Goal: Navigation & Orientation: Find specific page/section

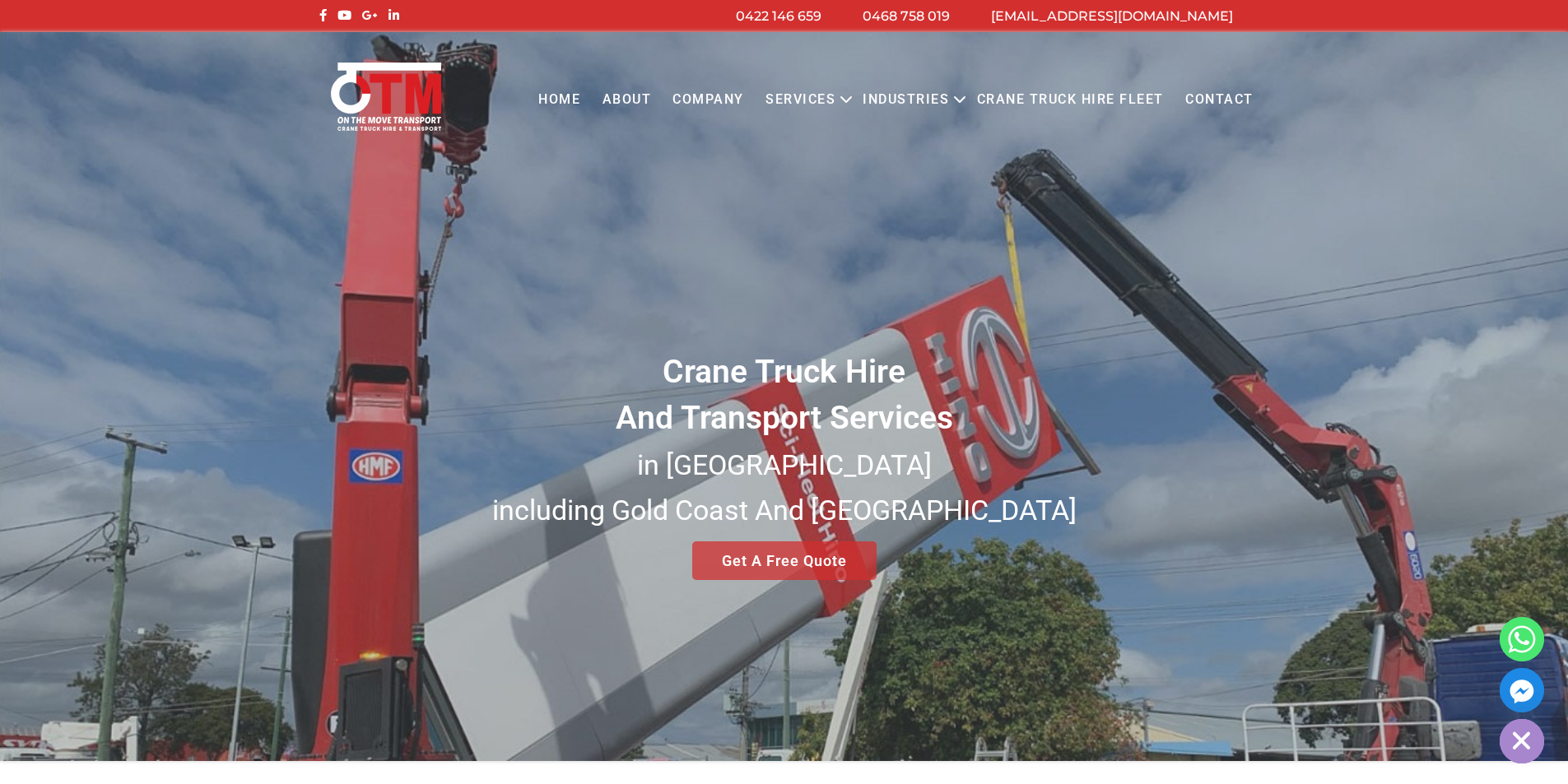
click at [694, 102] on link "COMPANY" at bounding box center [707, 100] width 93 height 45
click at [636, 87] on link "About" at bounding box center [625, 100] width 71 height 45
click at [575, 95] on link "Home" at bounding box center [559, 100] width 64 height 45
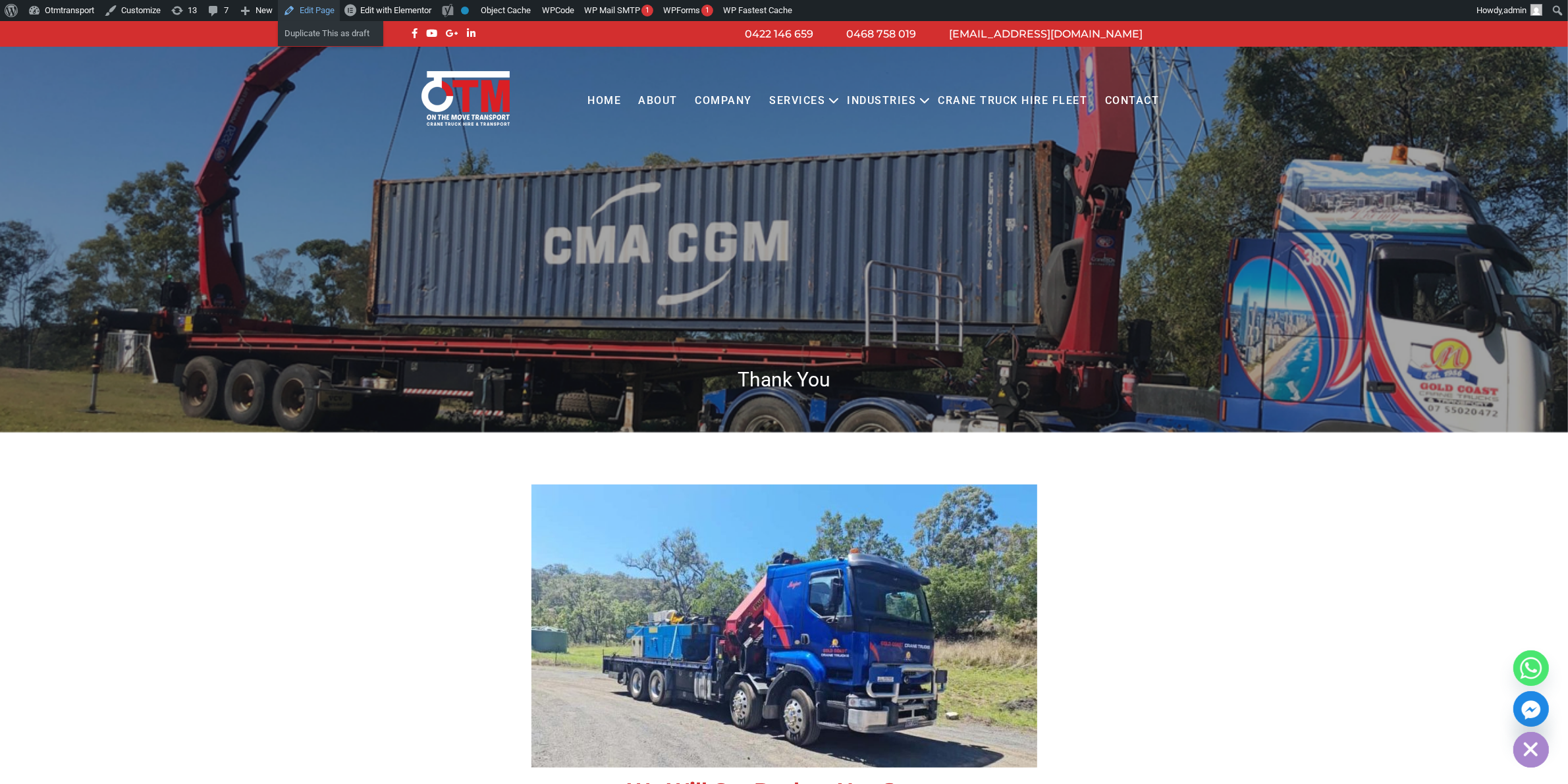
click at [325, 7] on link "Edit Page" at bounding box center [309, 10] width 62 height 21
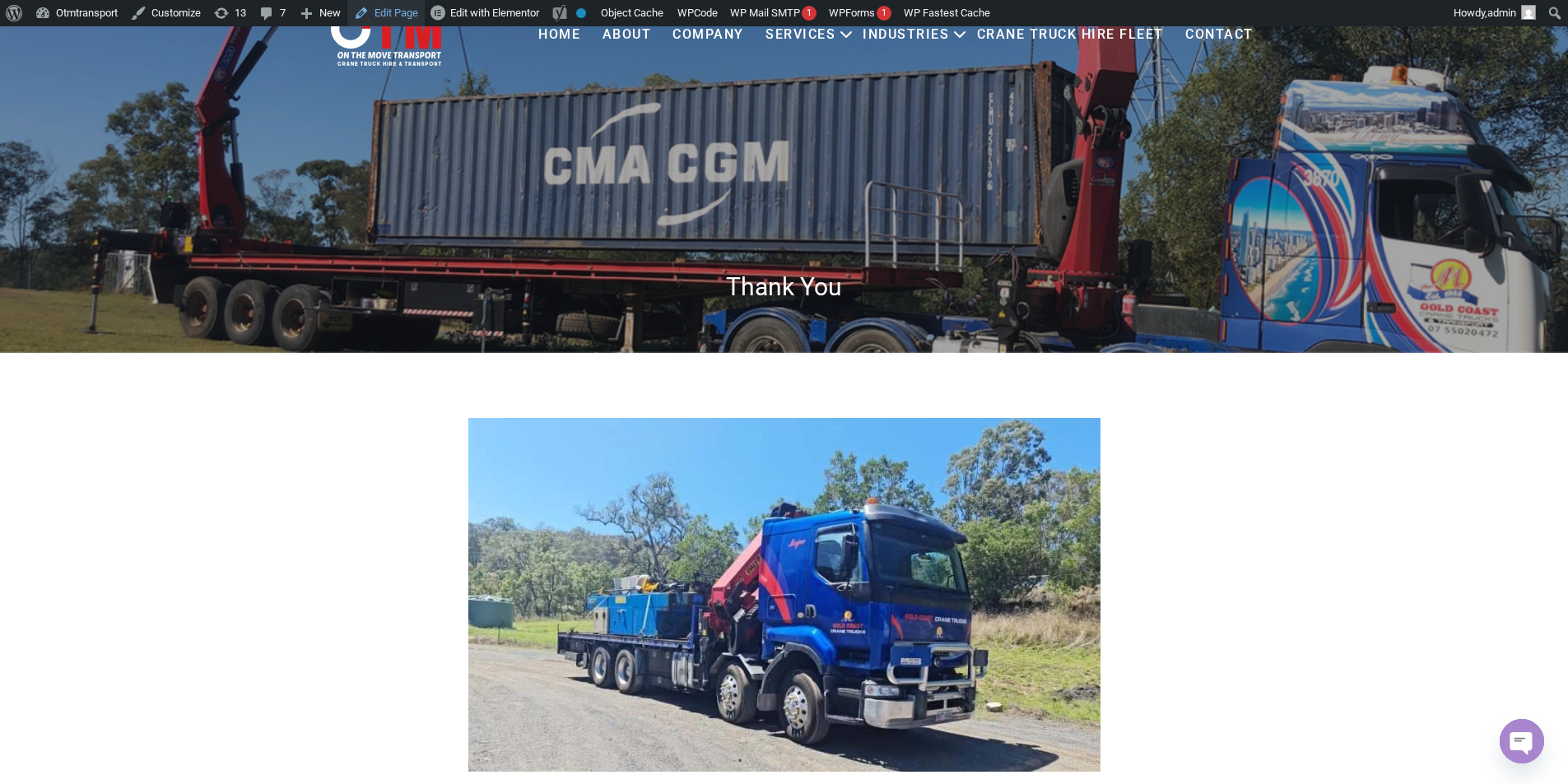
scroll to position [247, 0]
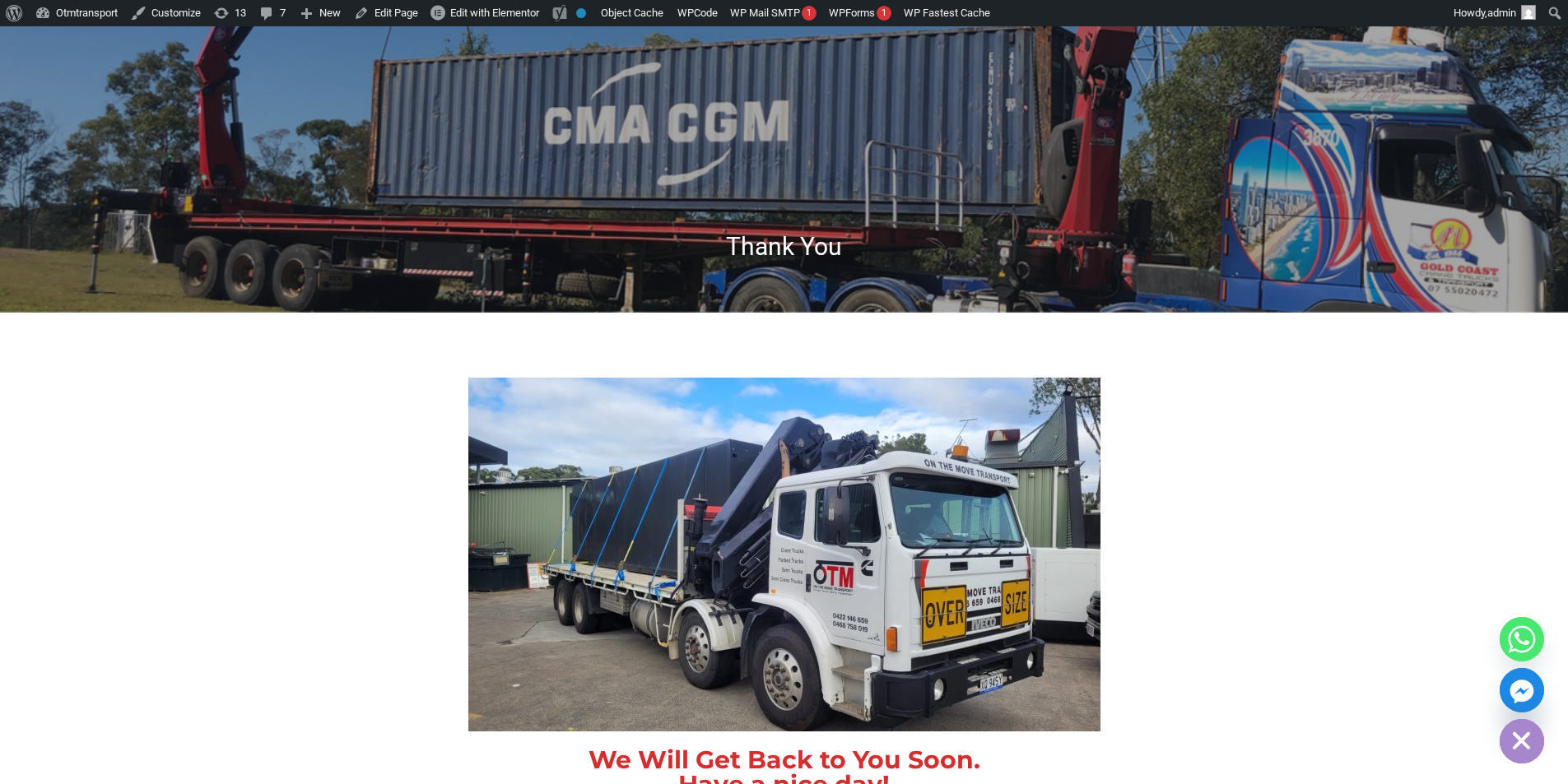
scroll to position [329, 0]
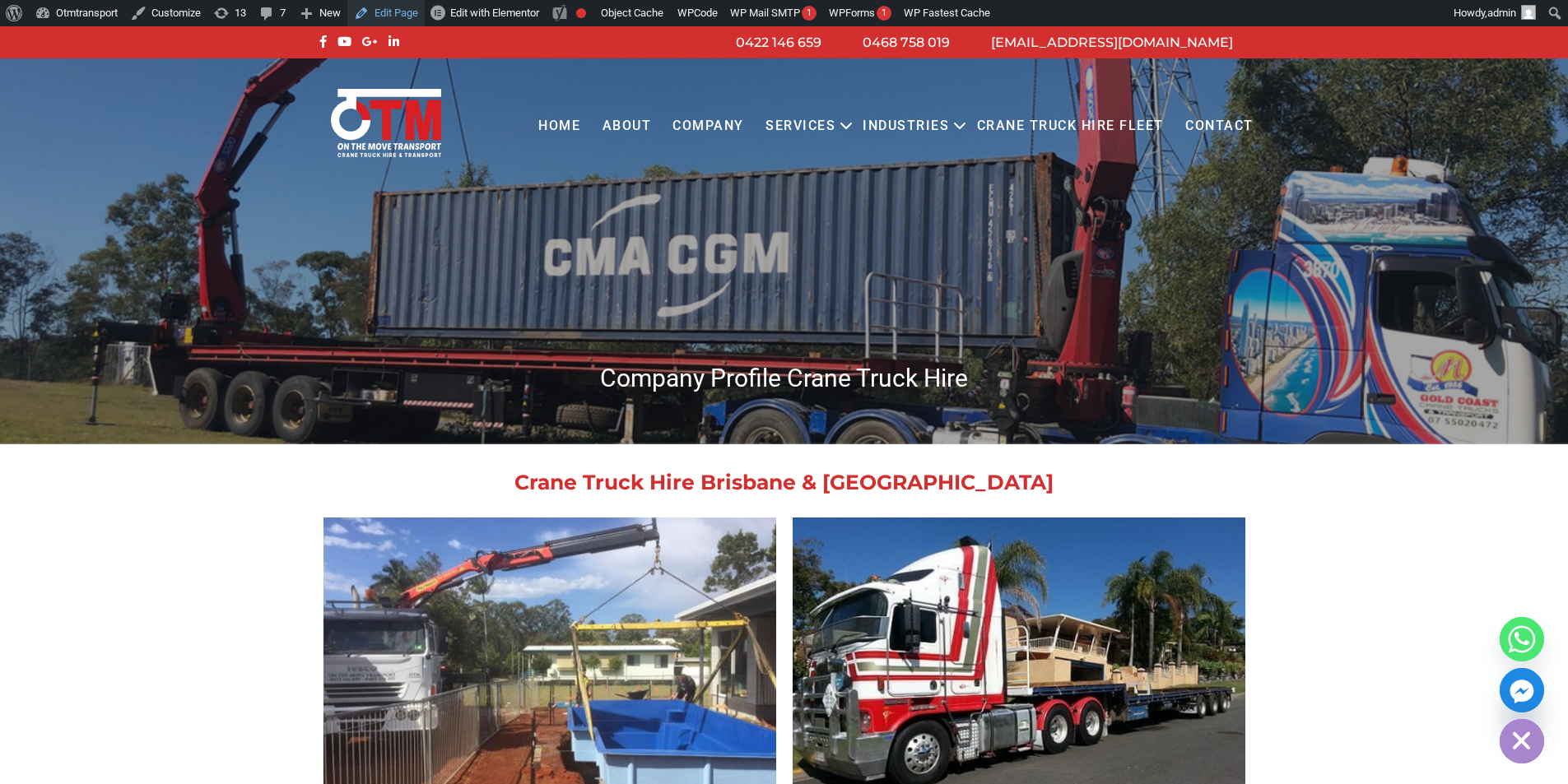
click at [413, 15] on link "Edit Page" at bounding box center [386, 13] width 78 height 26
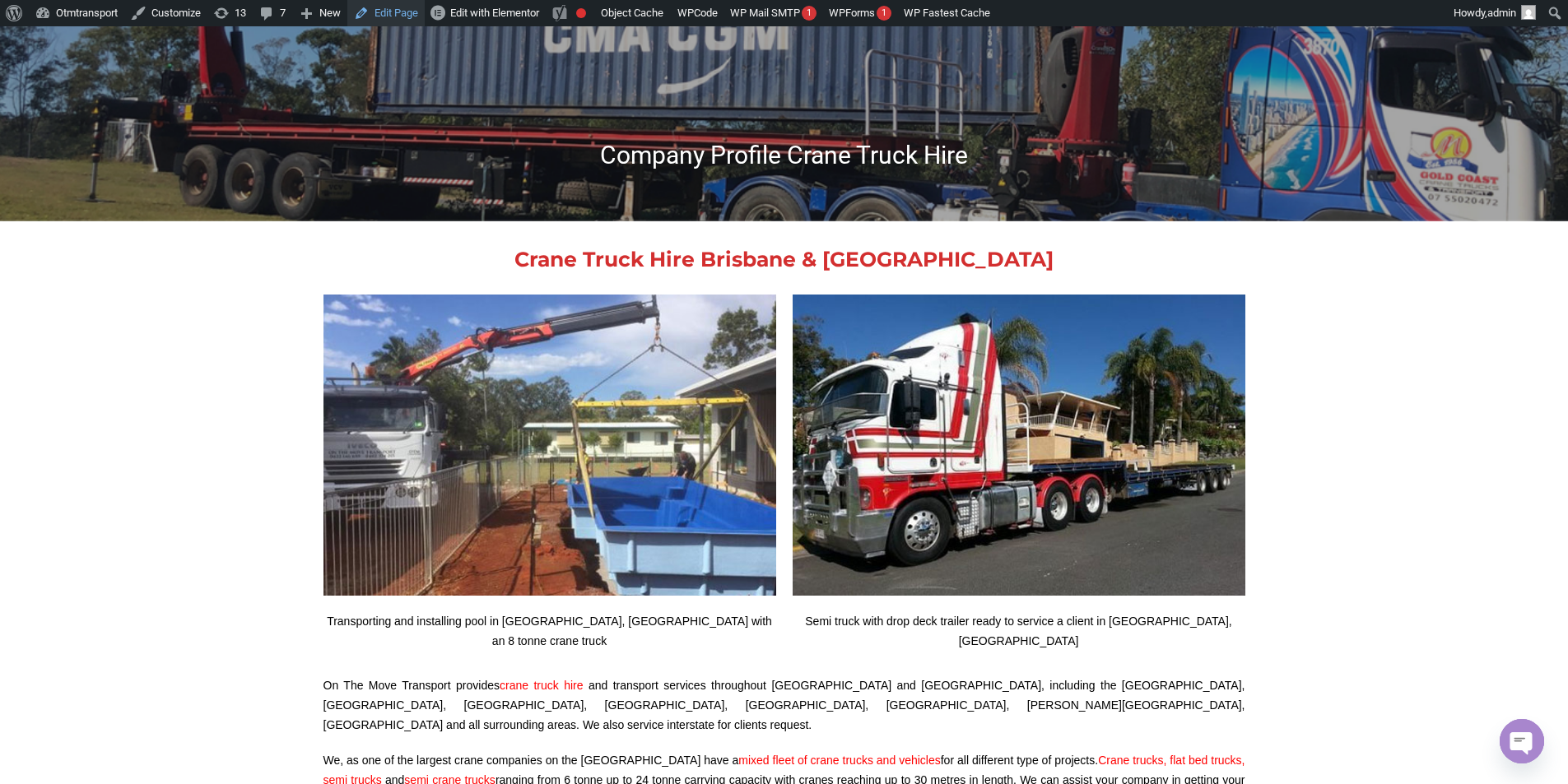
scroll to position [247, 0]
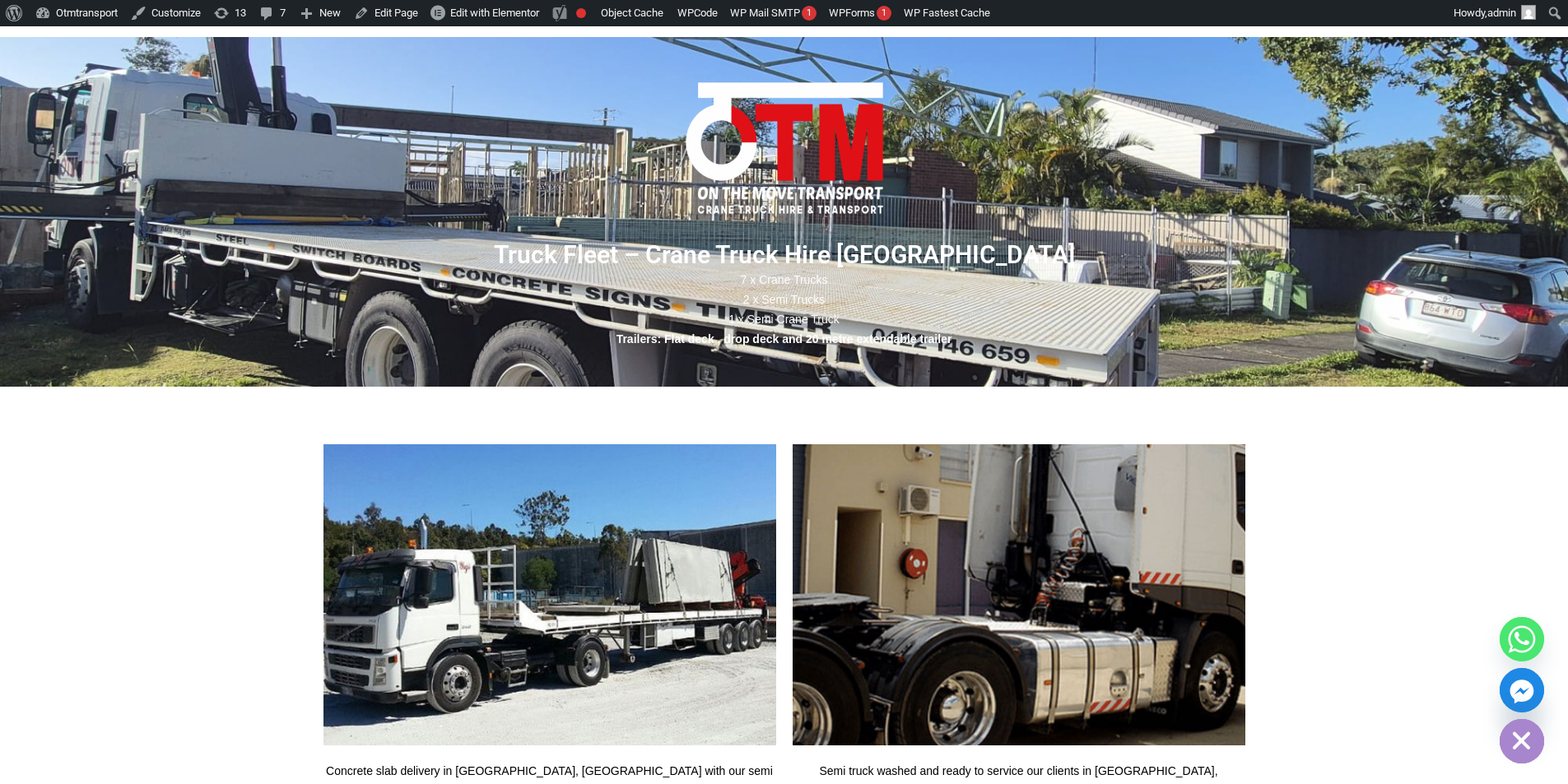
scroll to position [1234, 0]
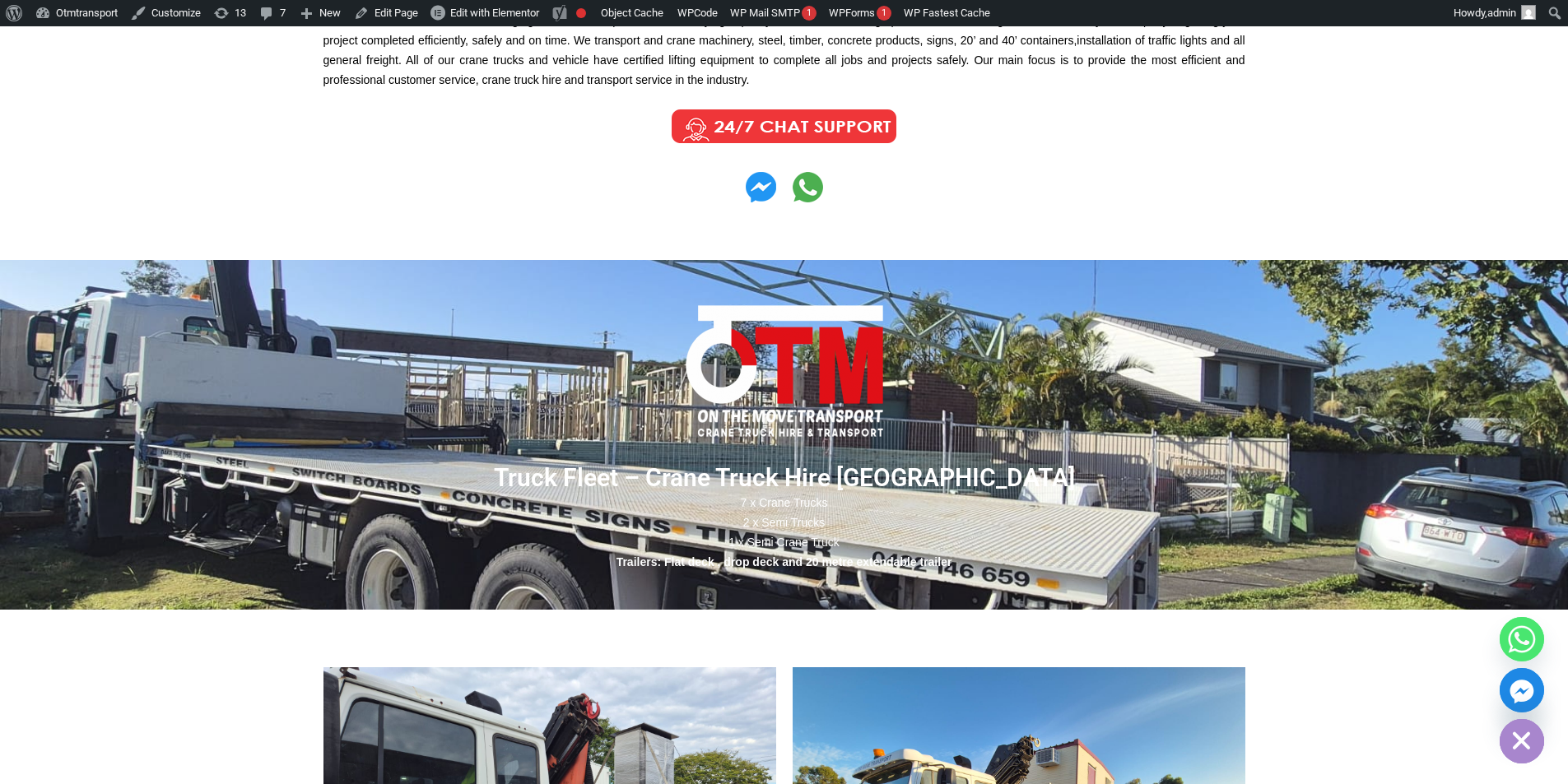
scroll to position [1011, 0]
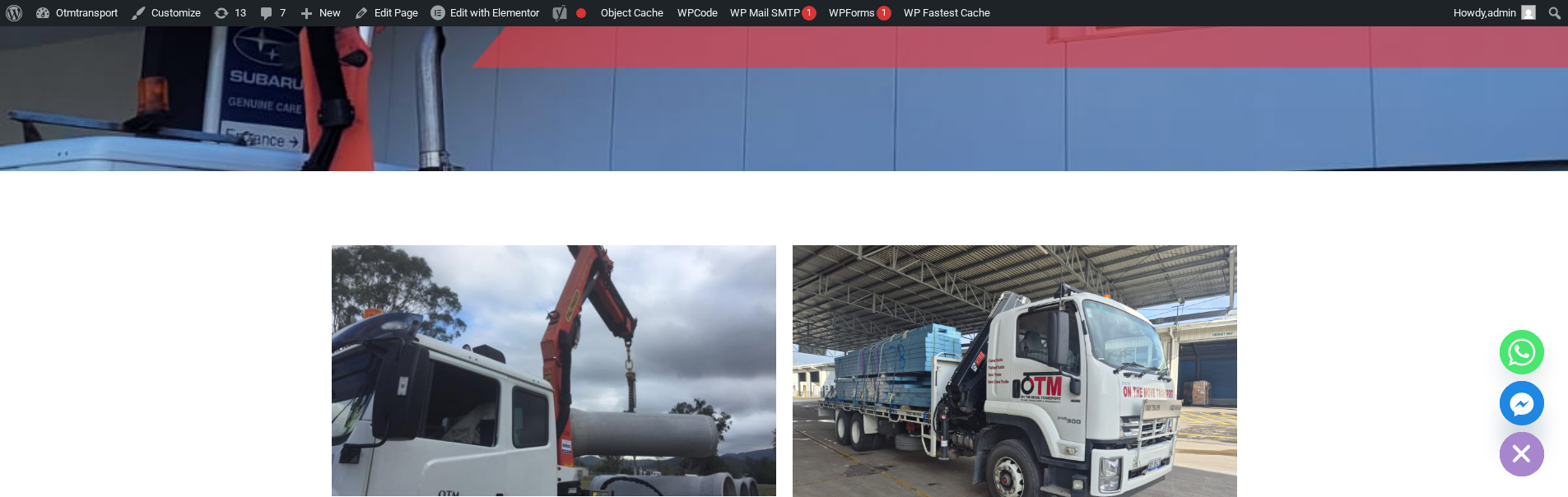
scroll to position [3576, 0]
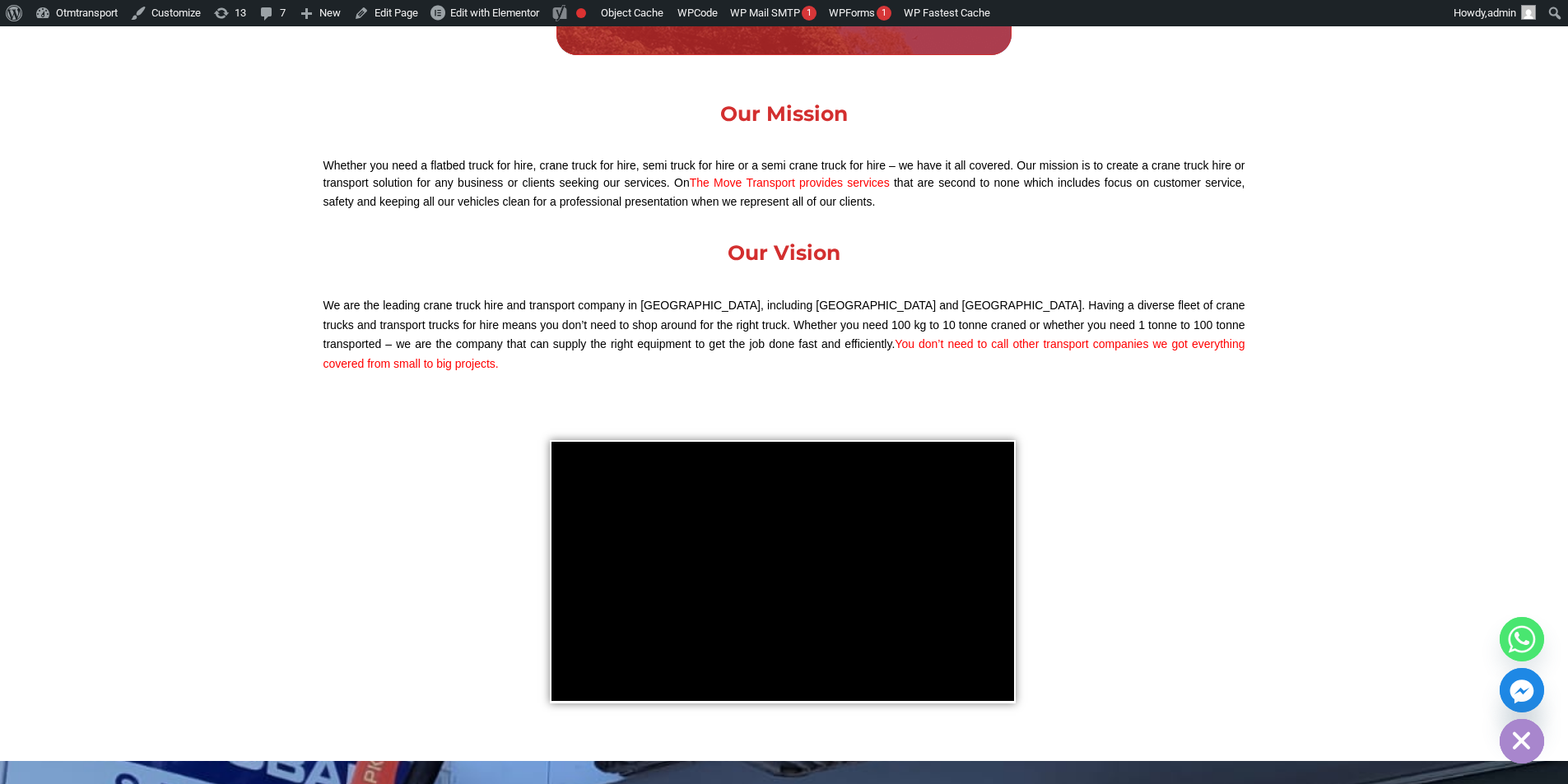
scroll to position [2592, 0]
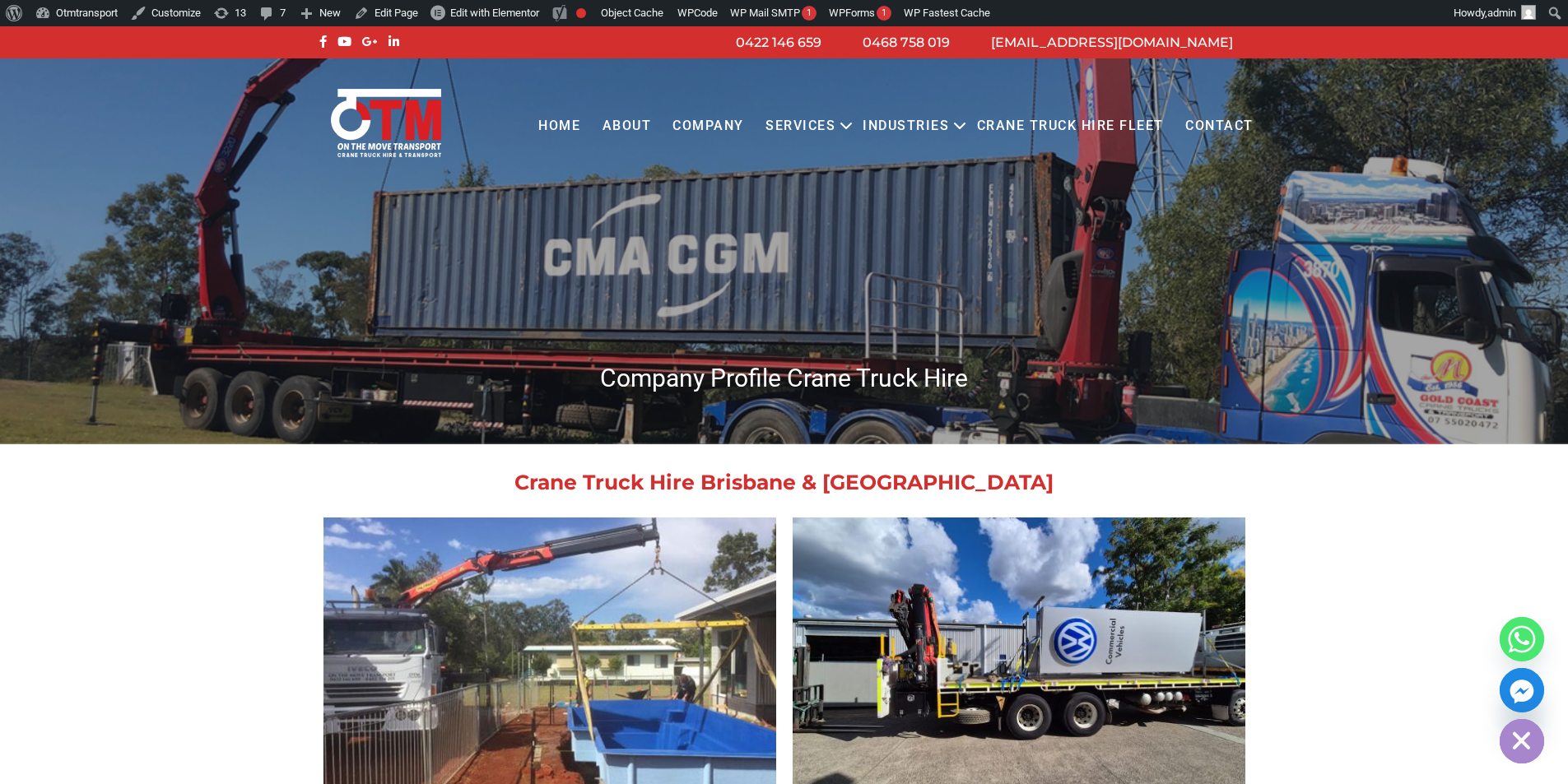
scroll to position [2450, 0]
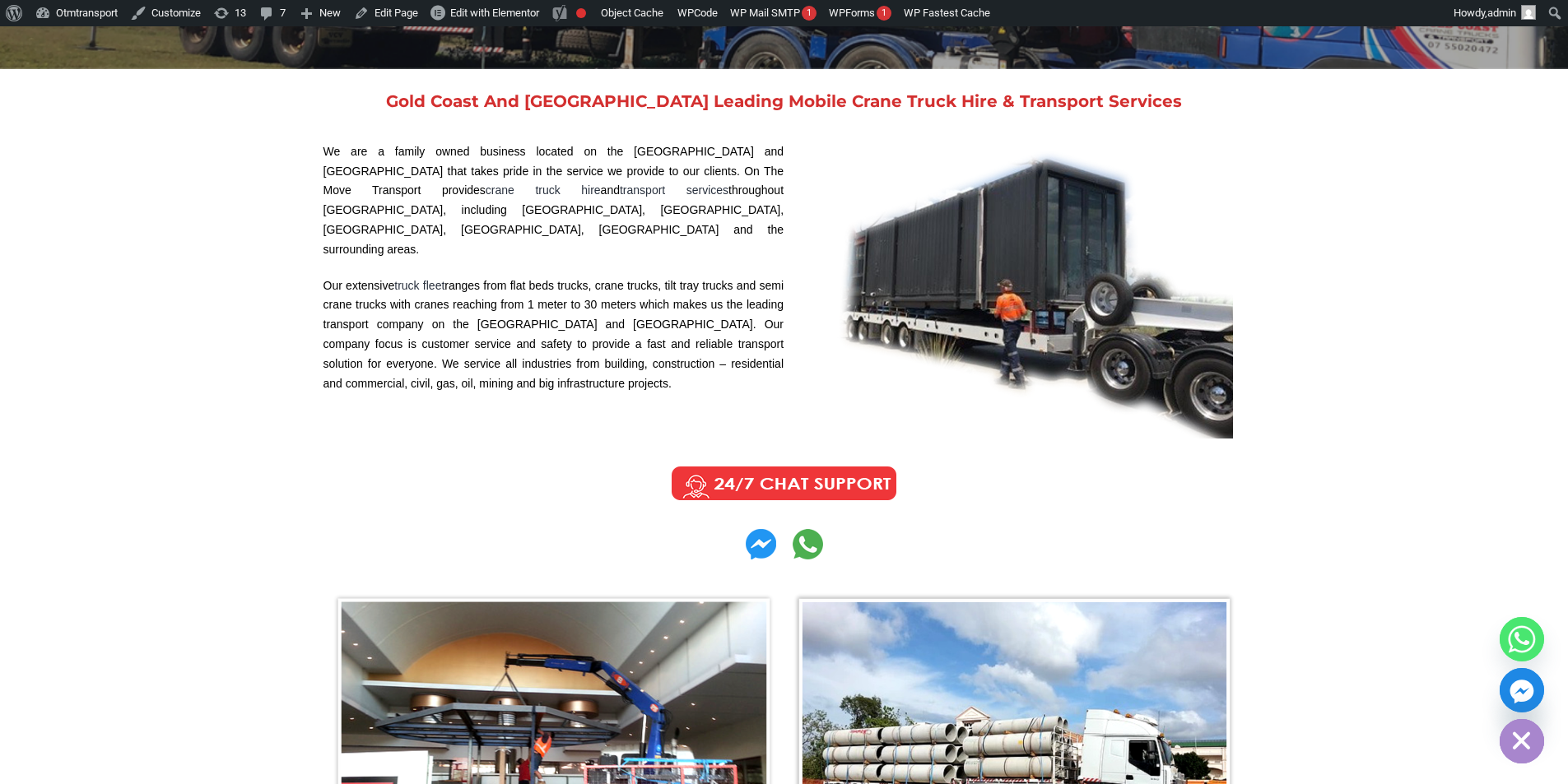
scroll to position [247, 0]
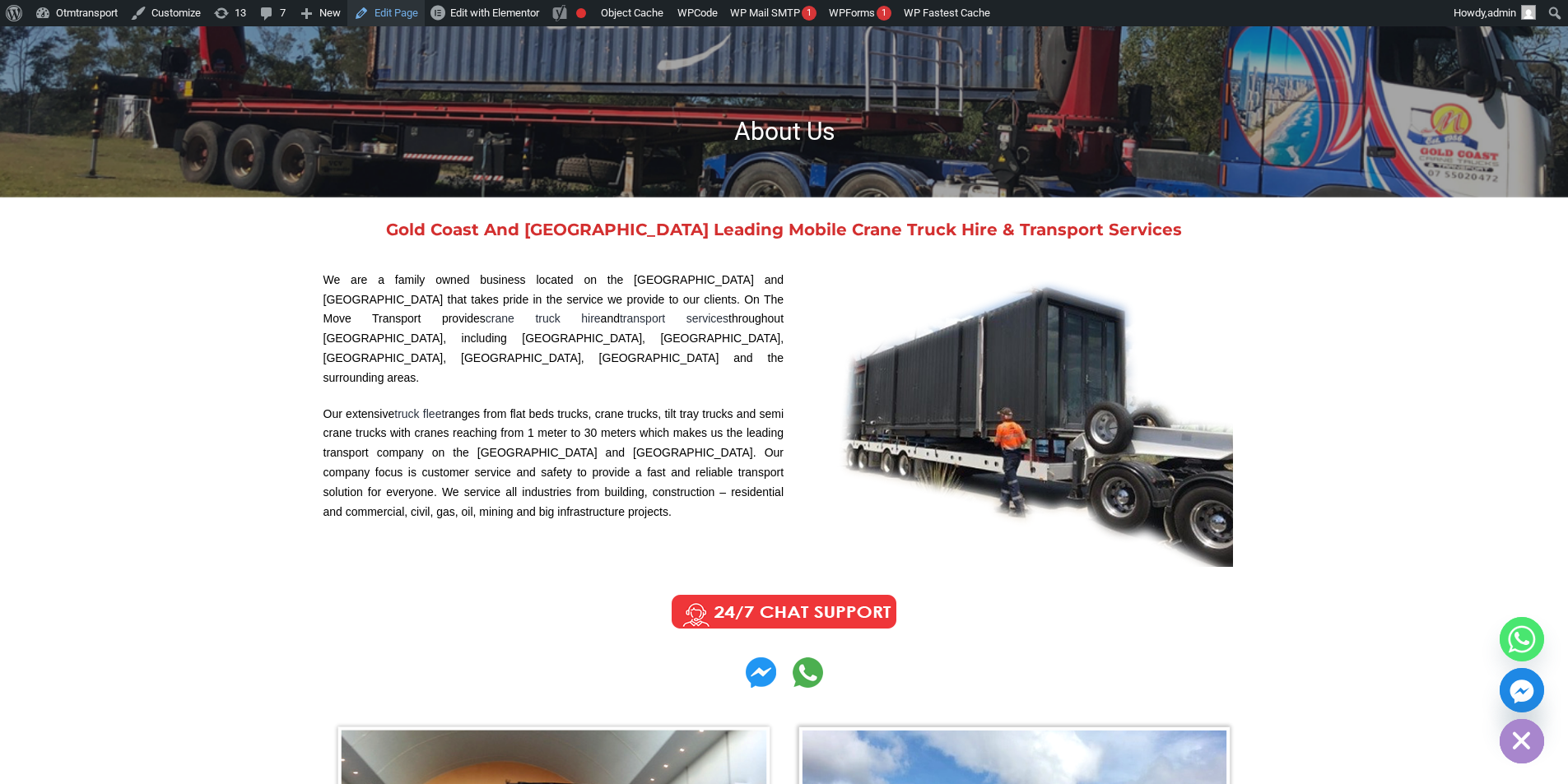
click at [405, 9] on link "Edit Page" at bounding box center [386, 13] width 78 height 26
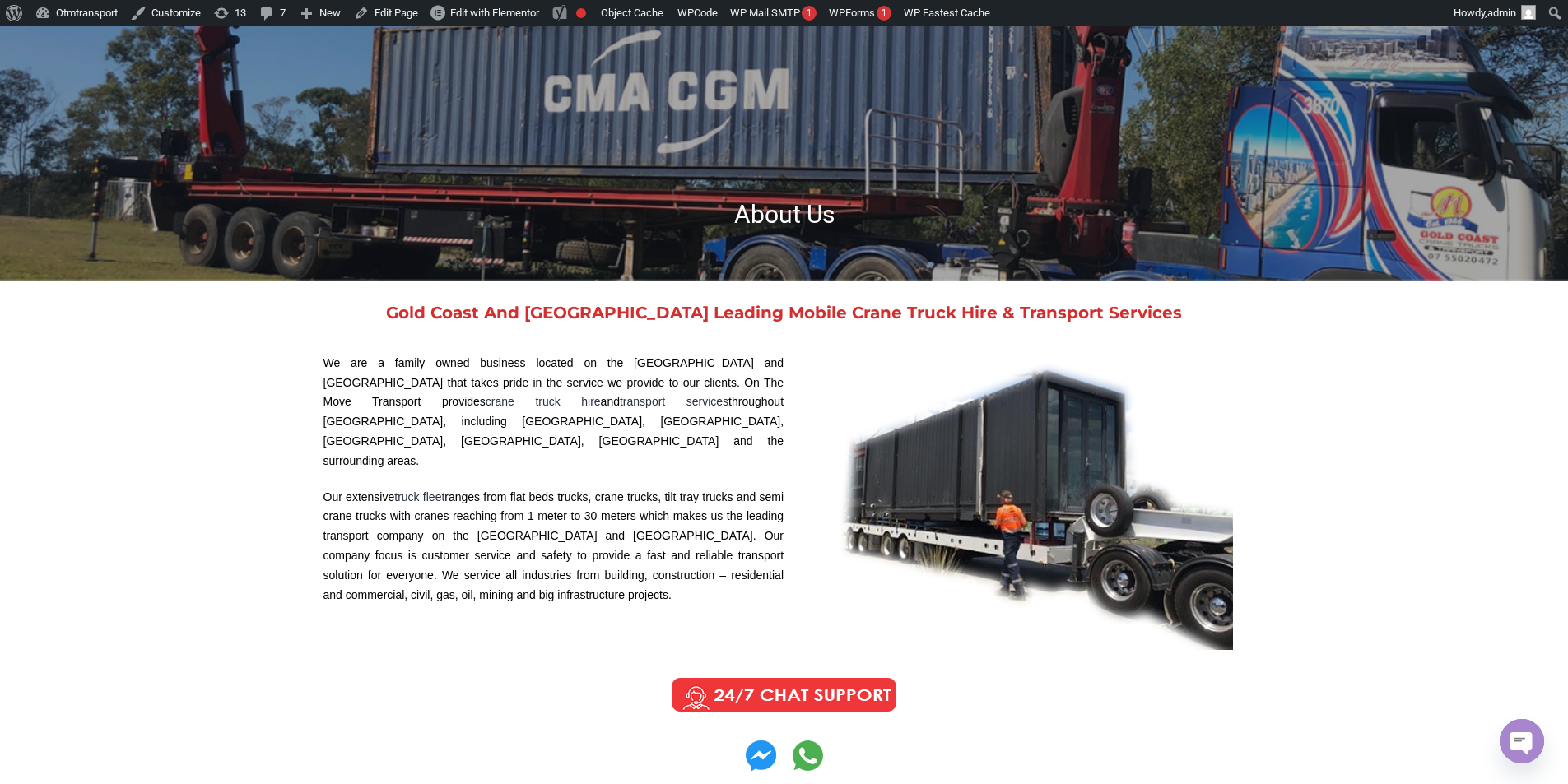
scroll to position [0, 0]
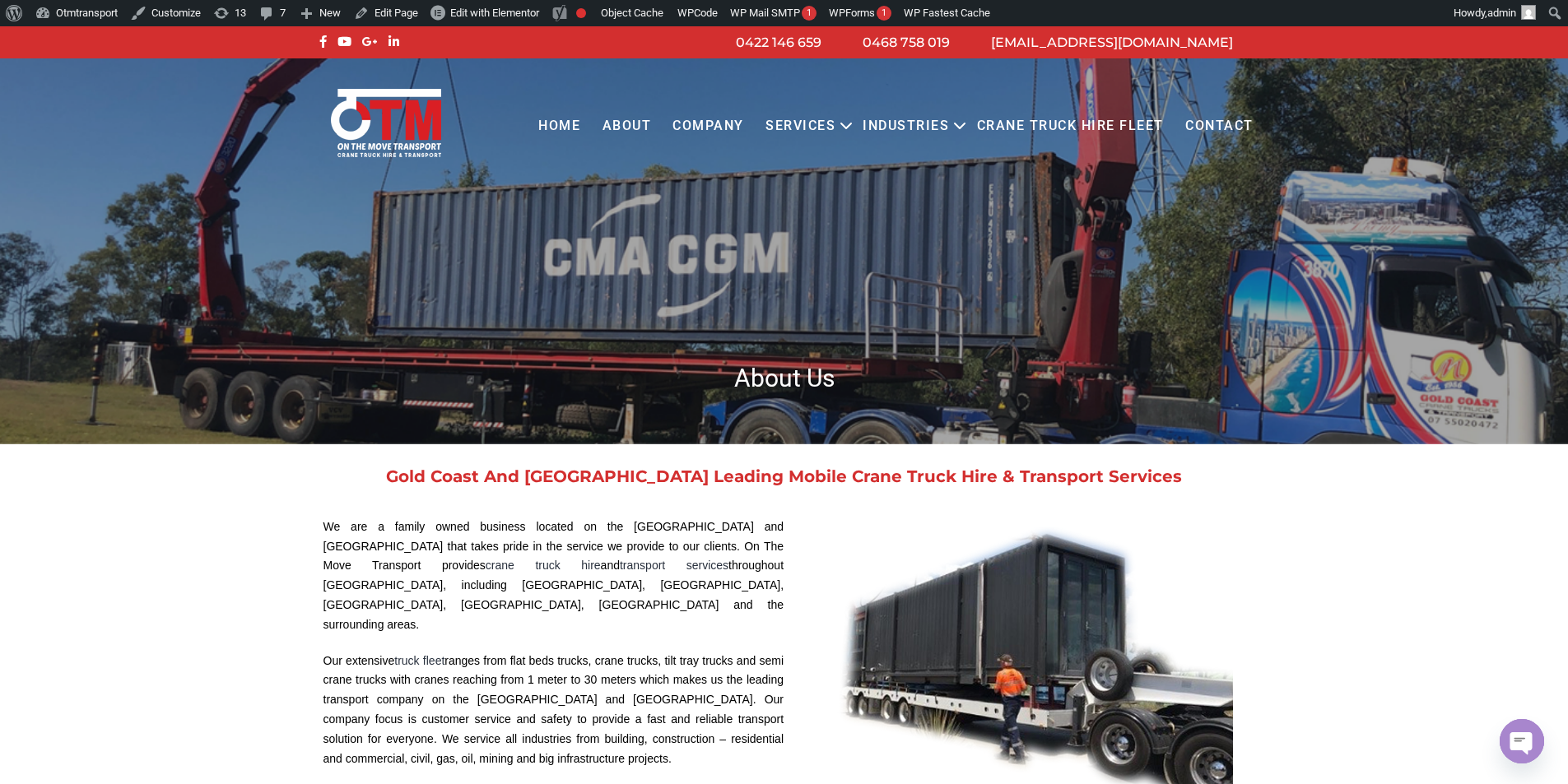
click at [578, 125] on link "Home" at bounding box center [559, 126] width 64 height 45
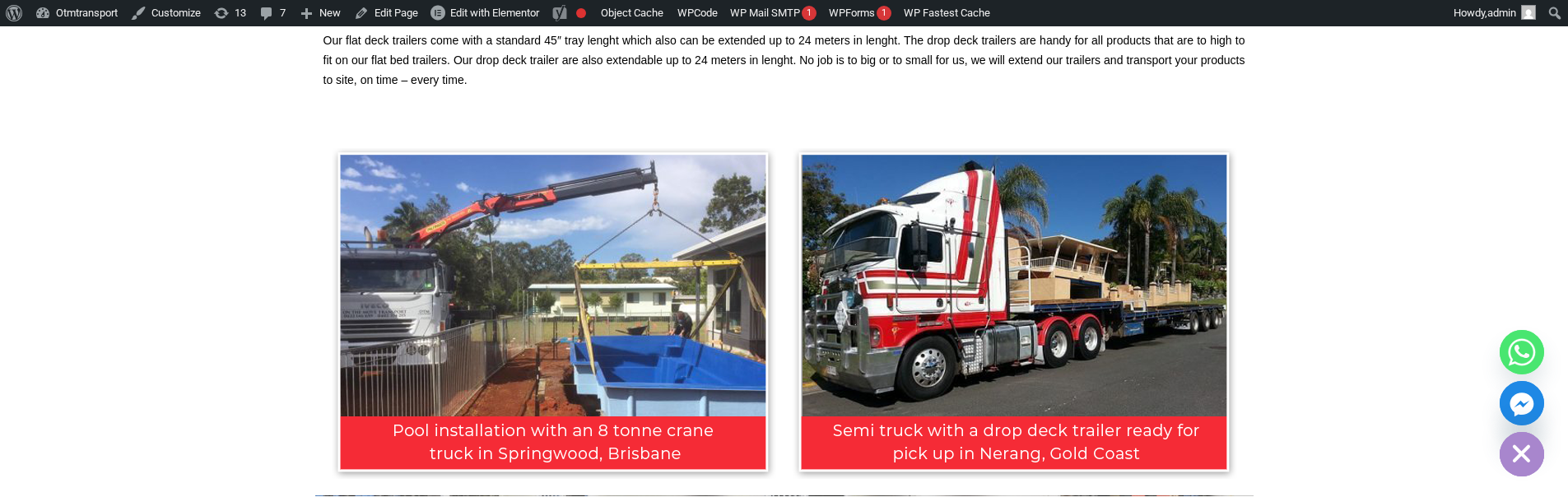
scroll to position [2384, 0]
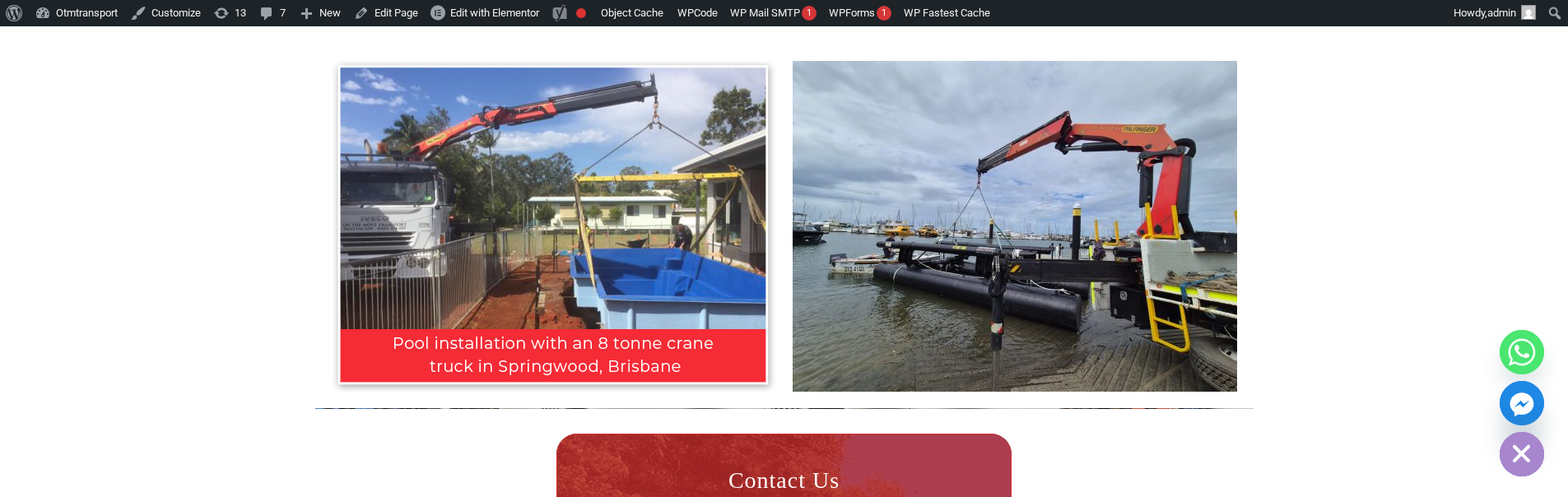
scroll to position [2464, 0]
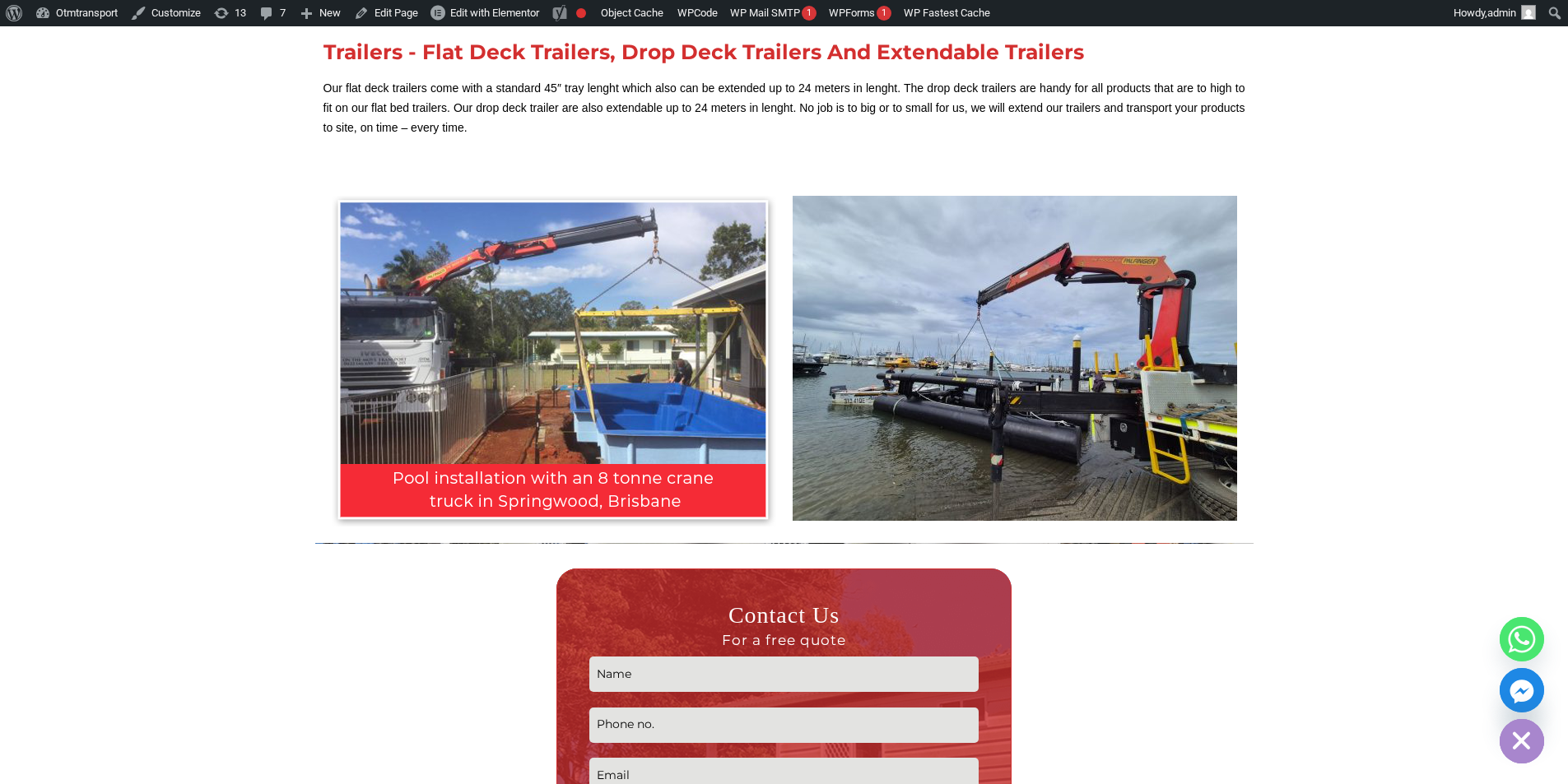
scroll to position [2384, 0]
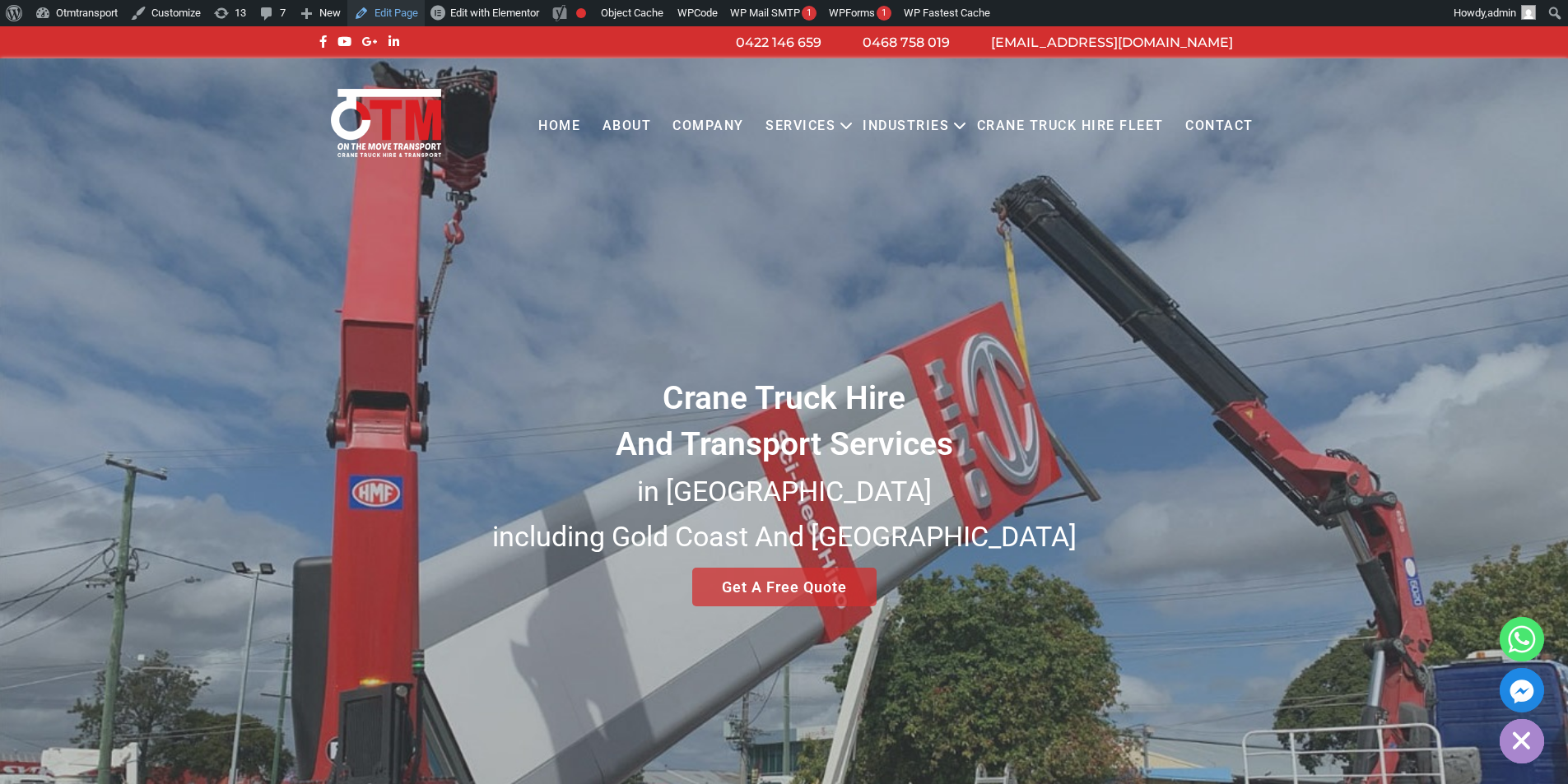
click at [406, 16] on link "Edit Page" at bounding box center [386, 13] width 78 height 26
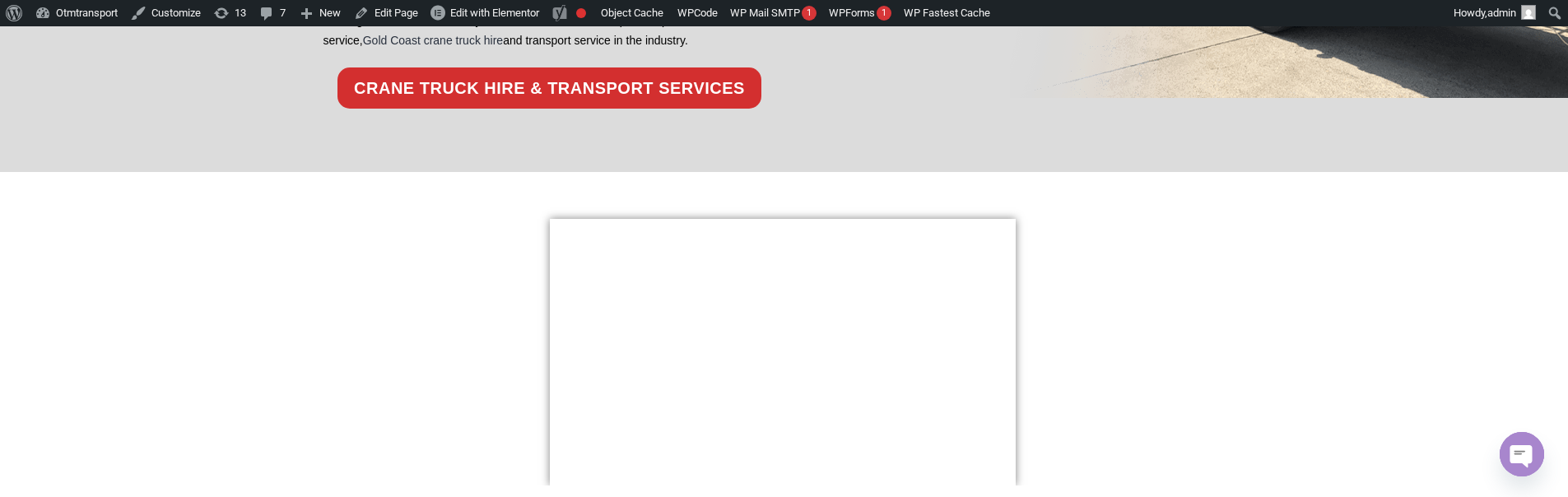
scroll to position [2960, 0]
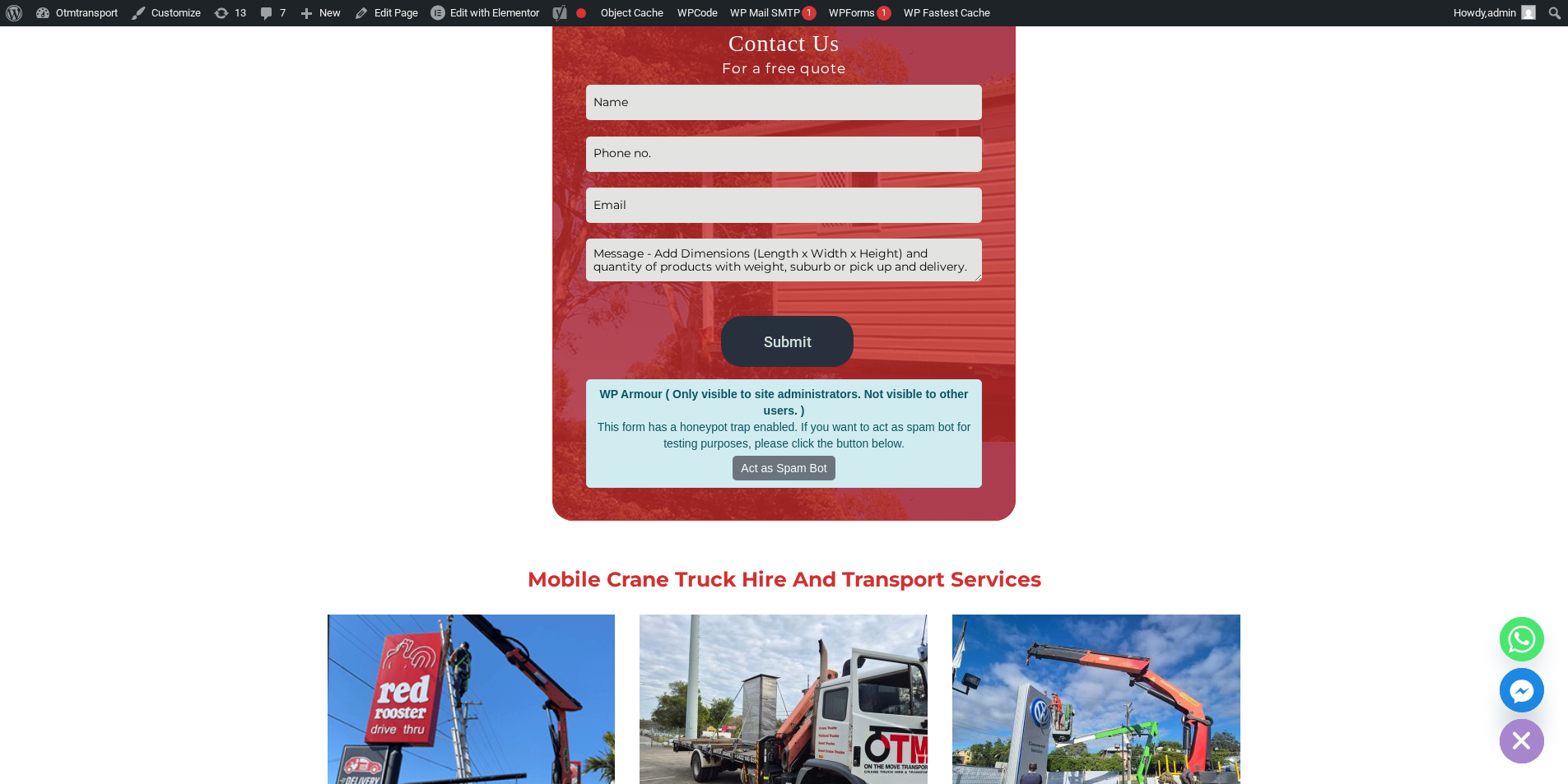
scroll to position [740, 0]
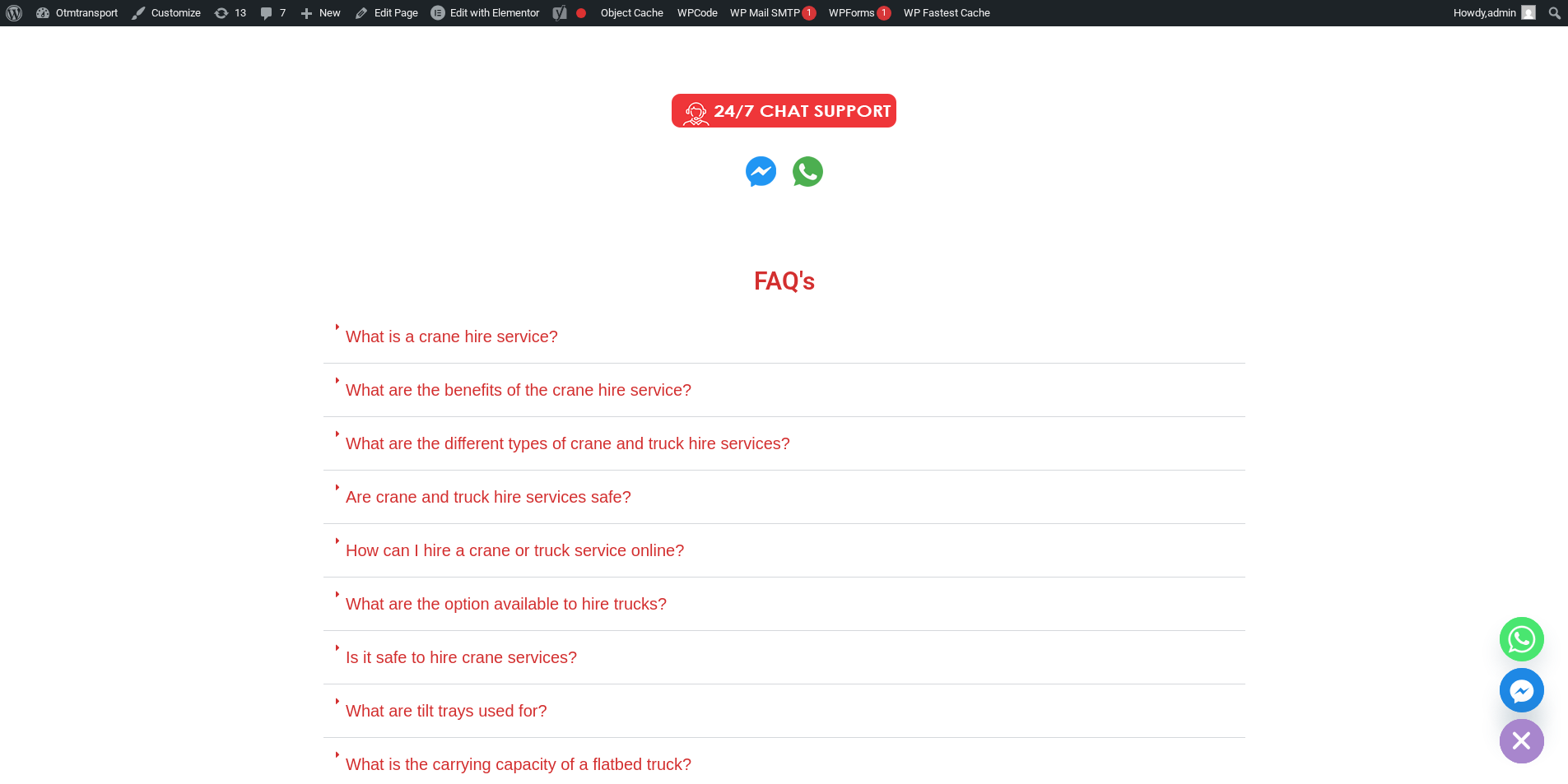
scroll to position [7735, 0]
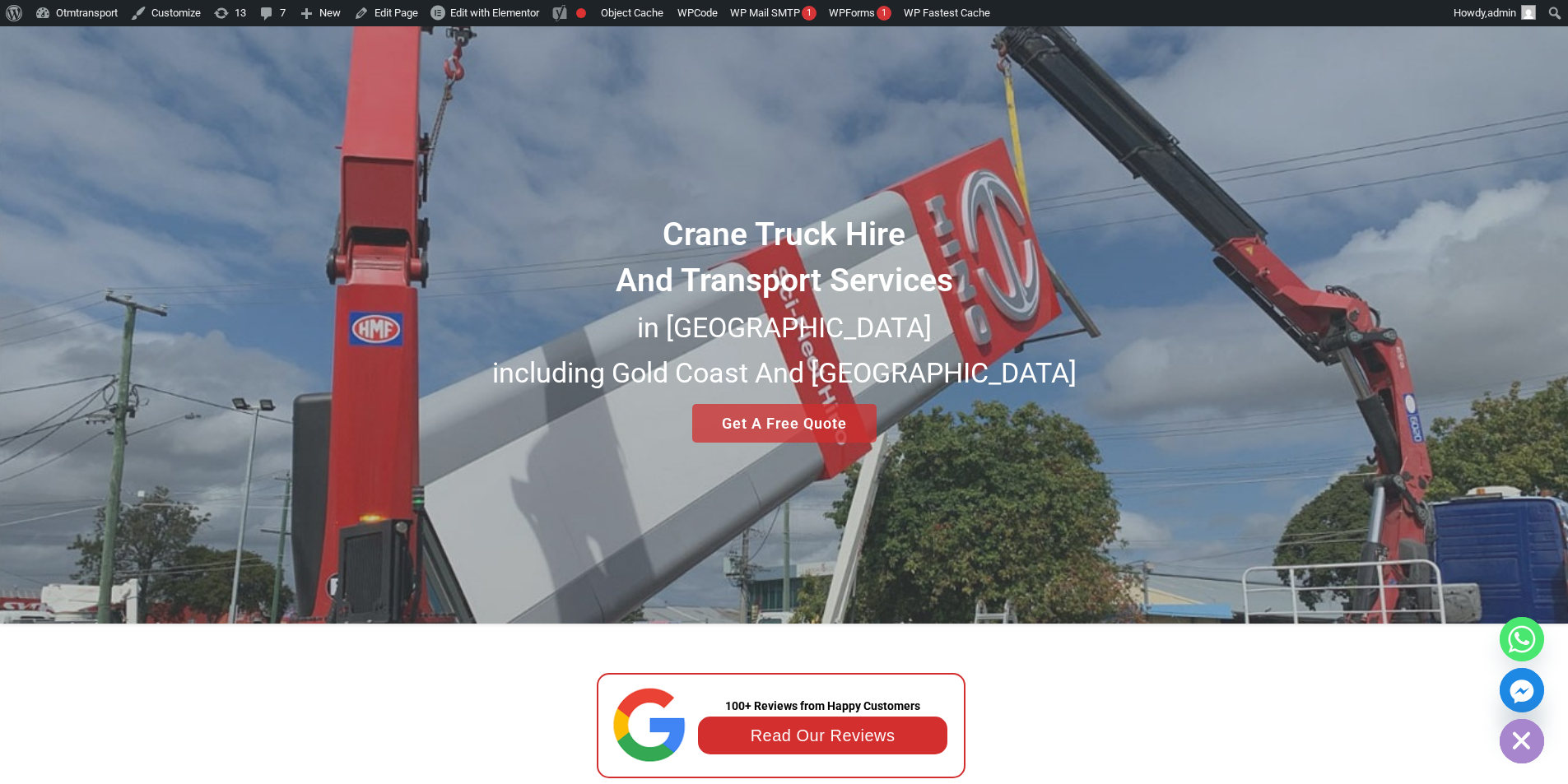
scroll to position [165, 0]
click at [407, 11] on link "Edit Page" at bounding box center [386, 13] width 78 height 26
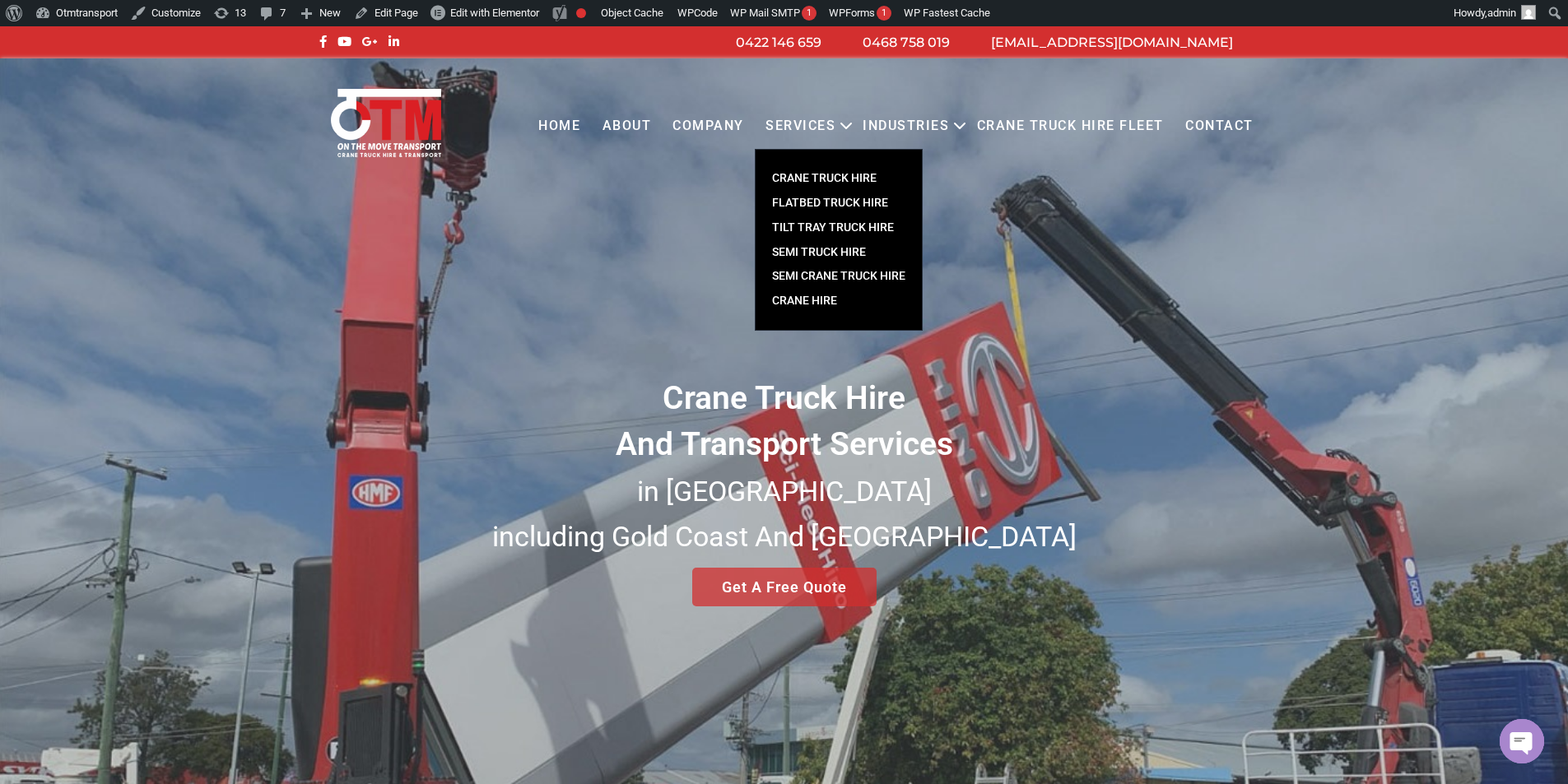
click at [527, 290] on div "Crane Truck Hire And Transport Services in South East Queensland including Gold…" at bounding box center [784, 422] width 1568 height 729
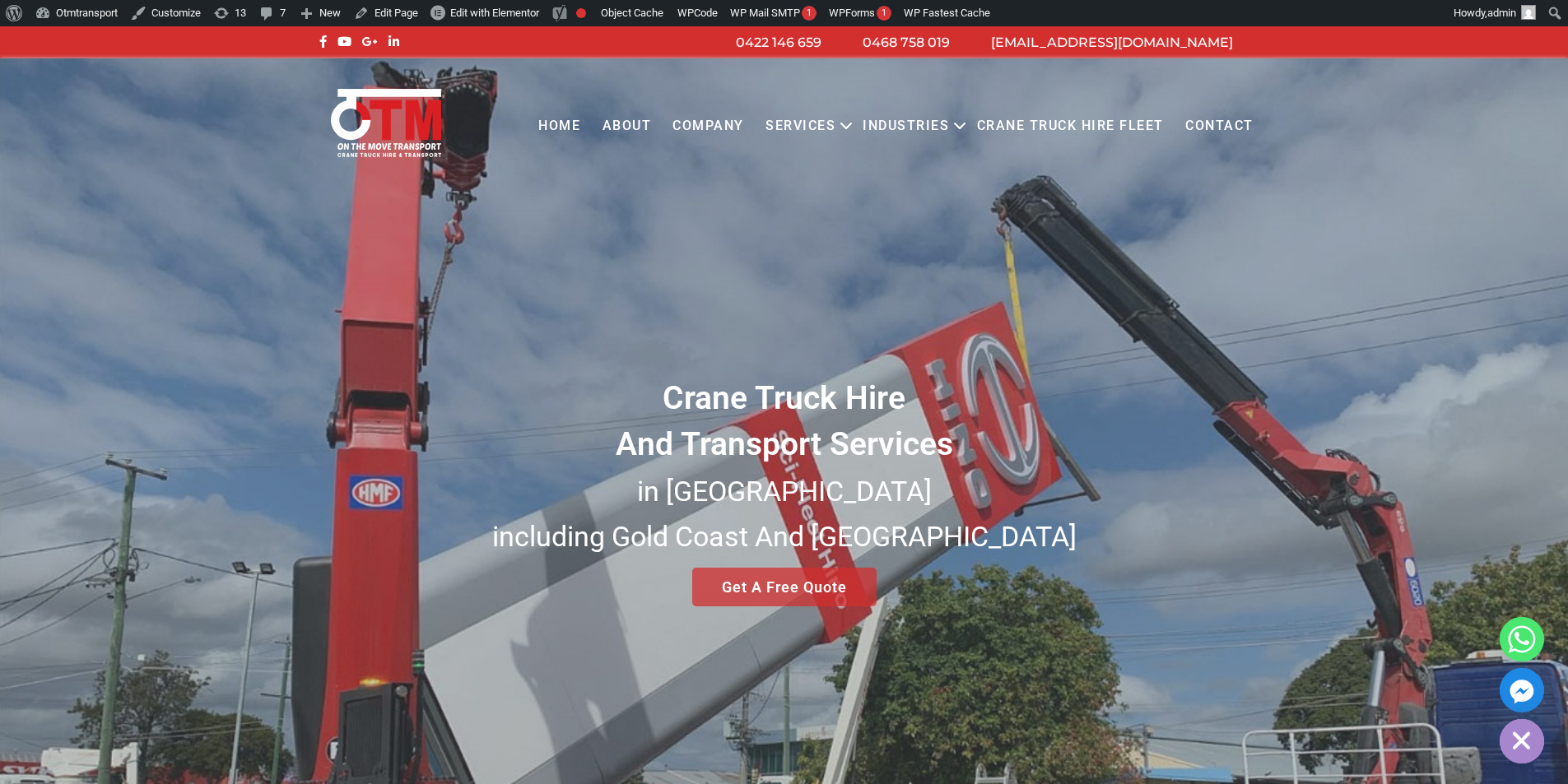
click at [646, 120] on link "About" at bounding box center [625, 126] width 71 height 45
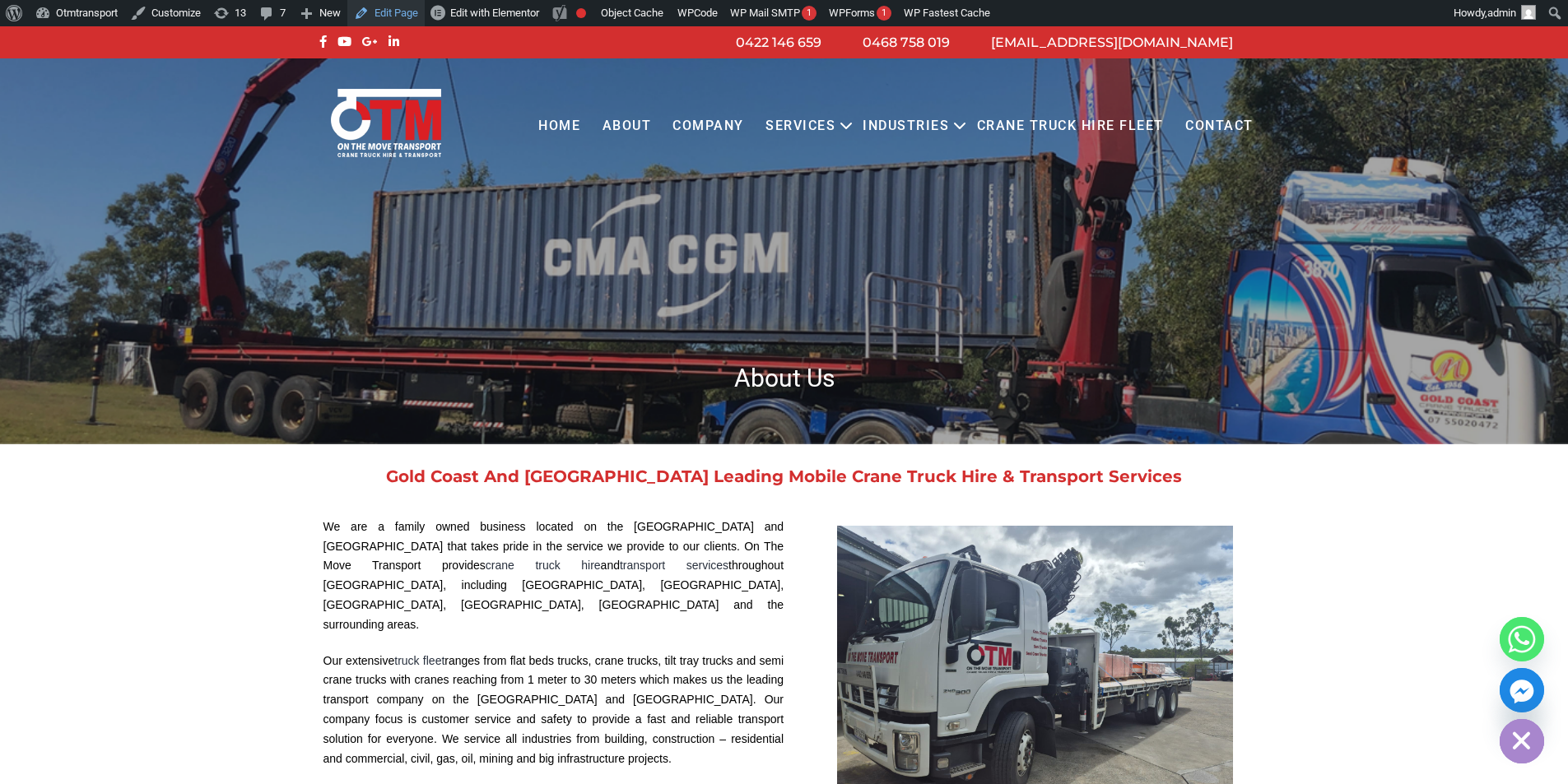
click at [389, 17] on link "Edit Page" at bounding box center [386, 13] width 78 height 26
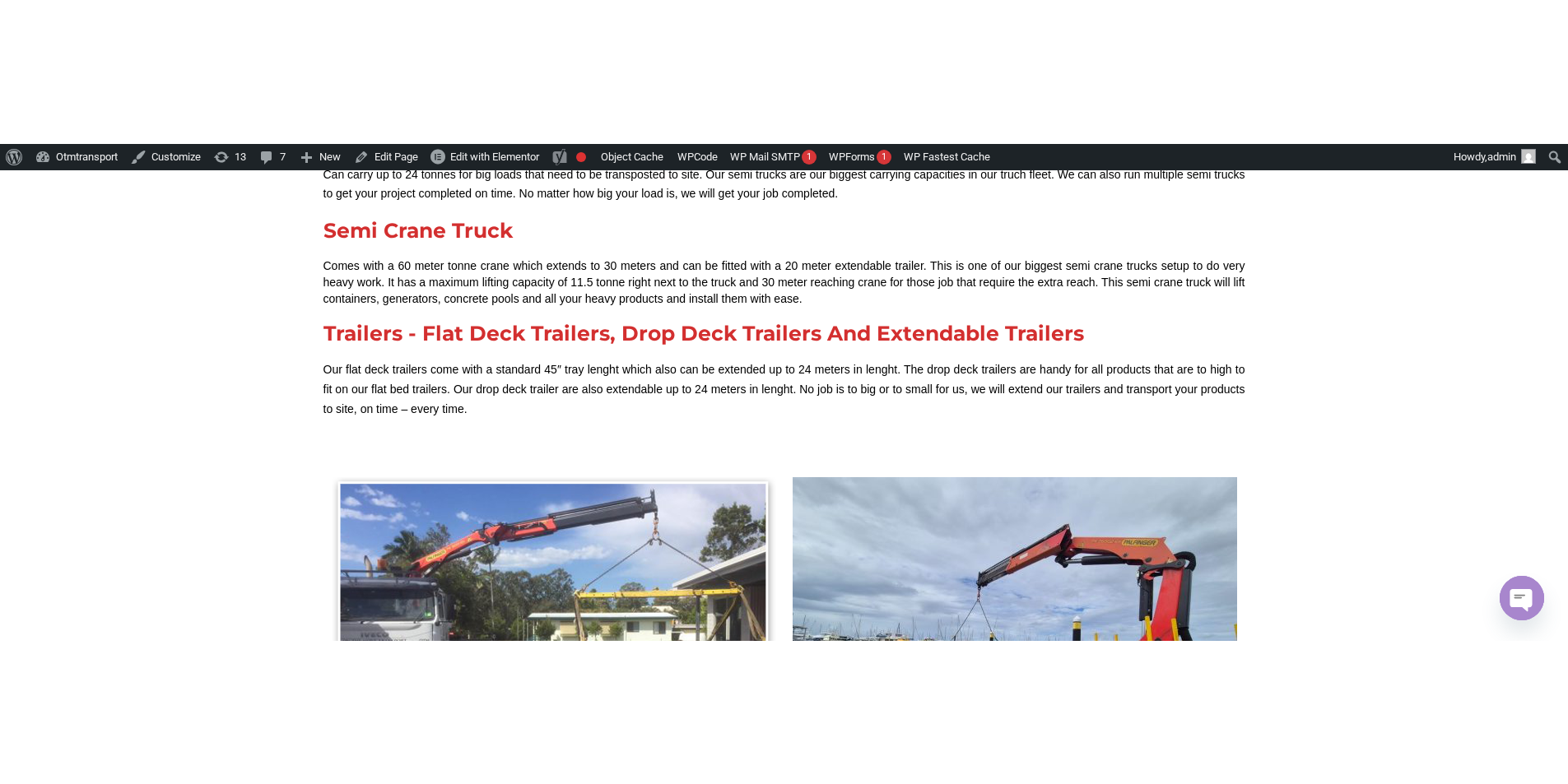
scroll to position [2469, 0]
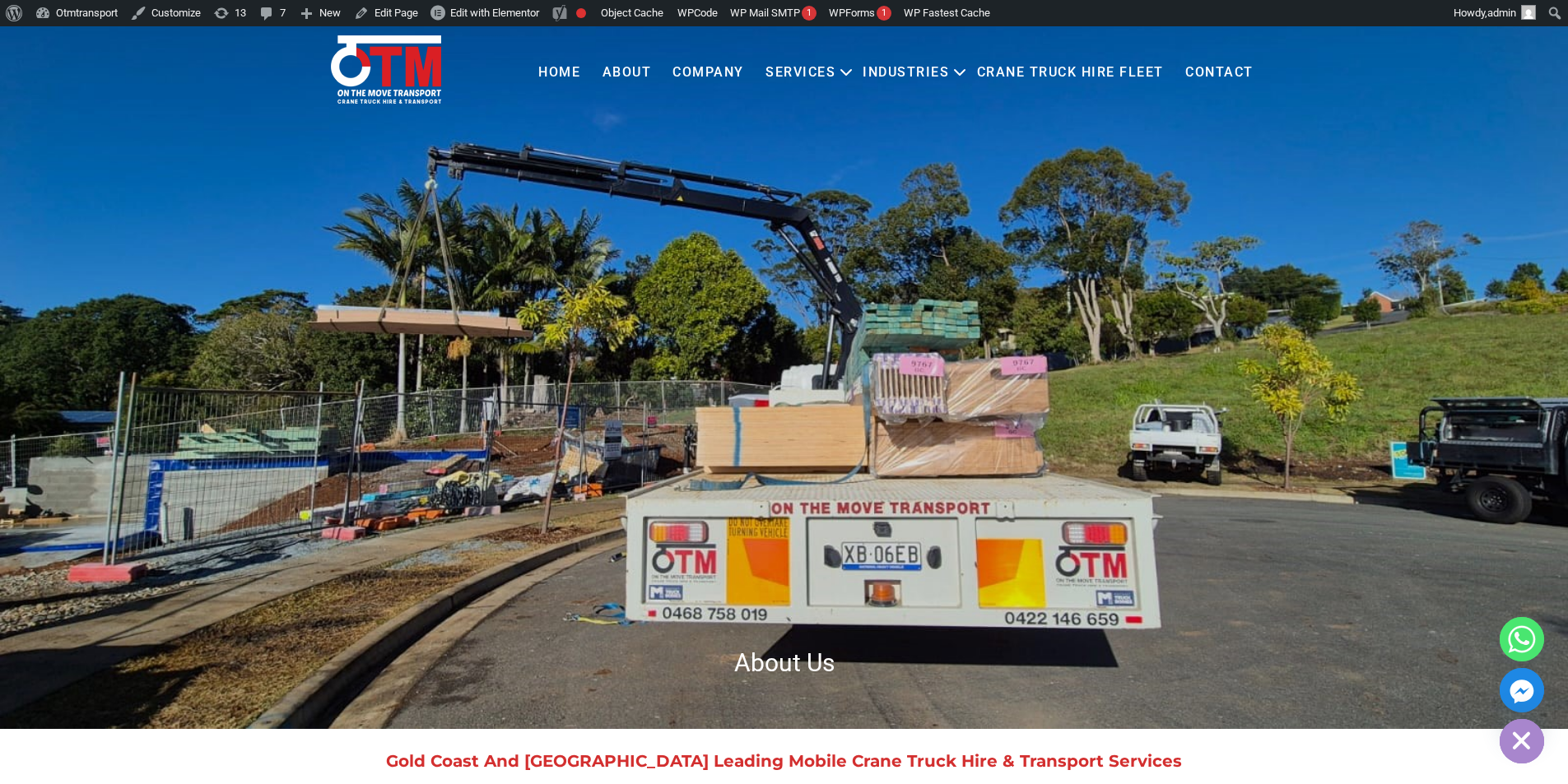
scroll to position [82, 0]
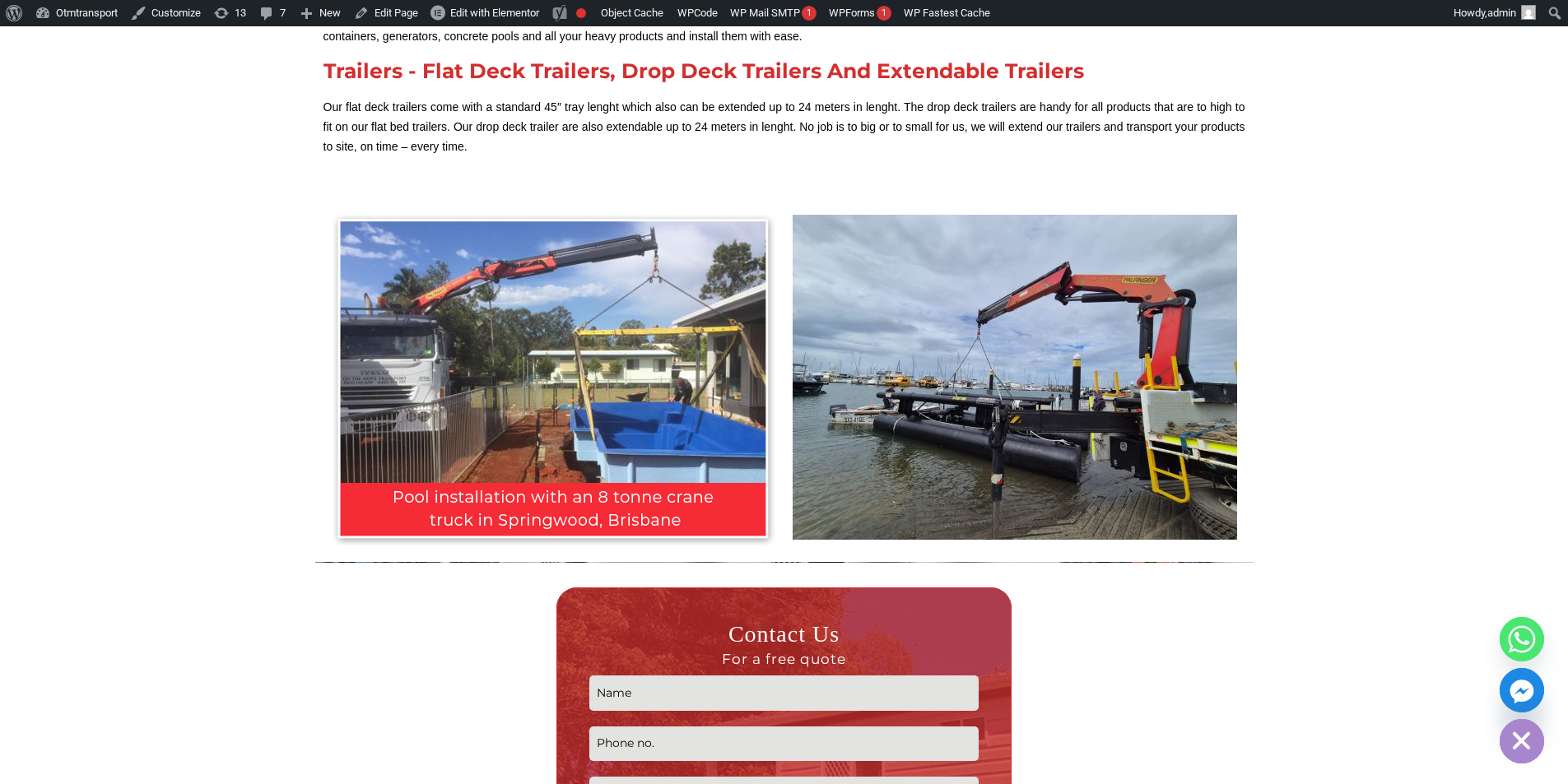
scroll to position [2386, 0]
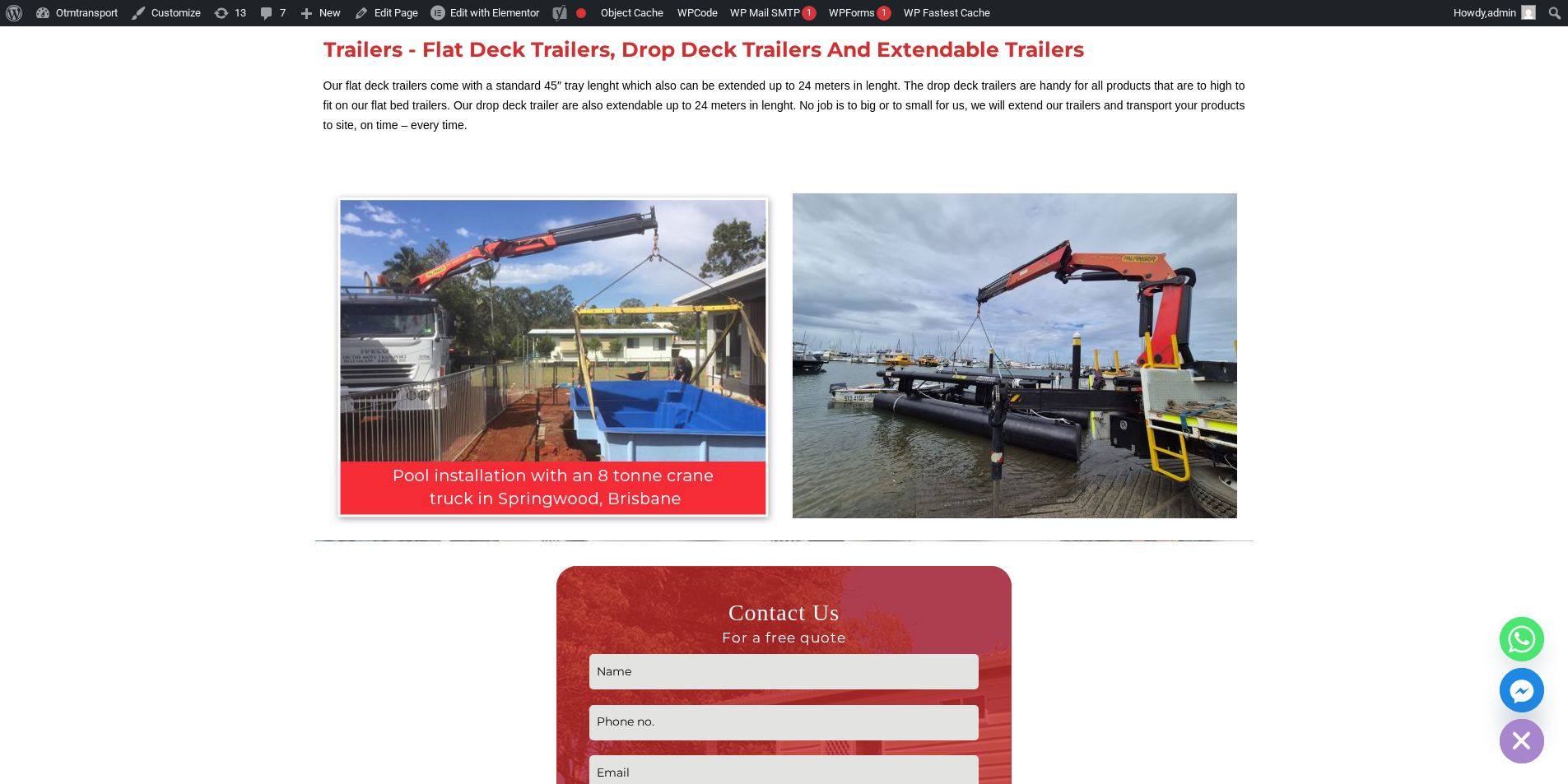
scroll to position [2221, 0]
